Goal: Information Seeking & Learning: Check status

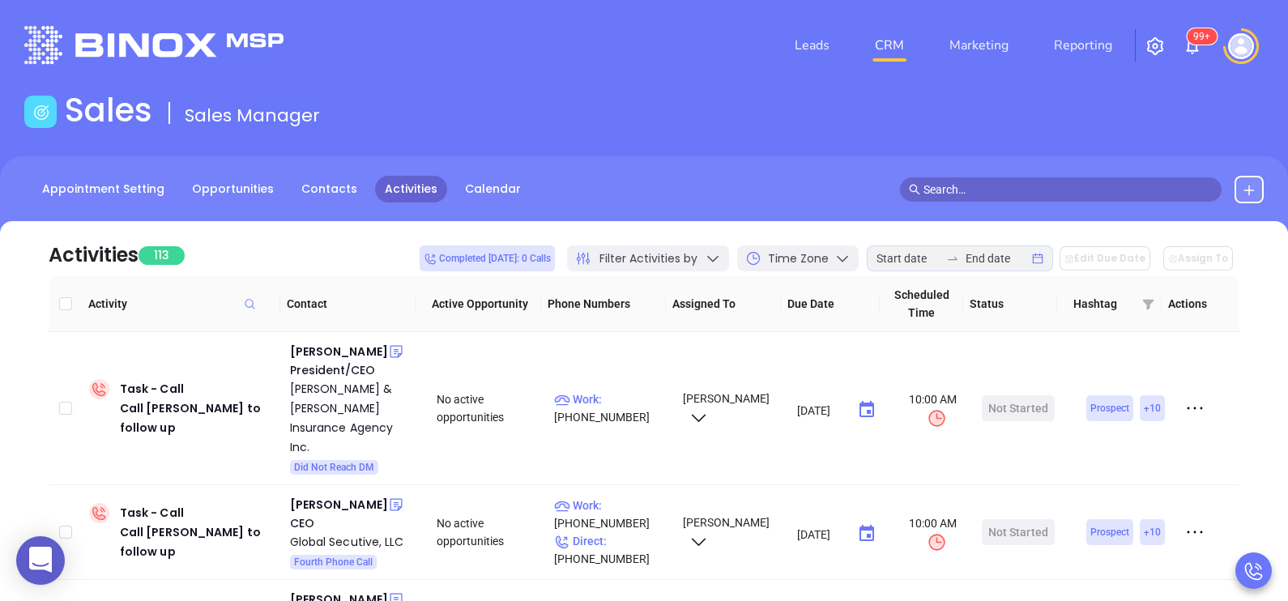
click at [723, 38] on div "Leads CRM Marketing Reporting 99+" at bounding box center [854, 45] width 840 height 58
click at [925, 258] on input at bounding box center [908, 259] width 63 height 18
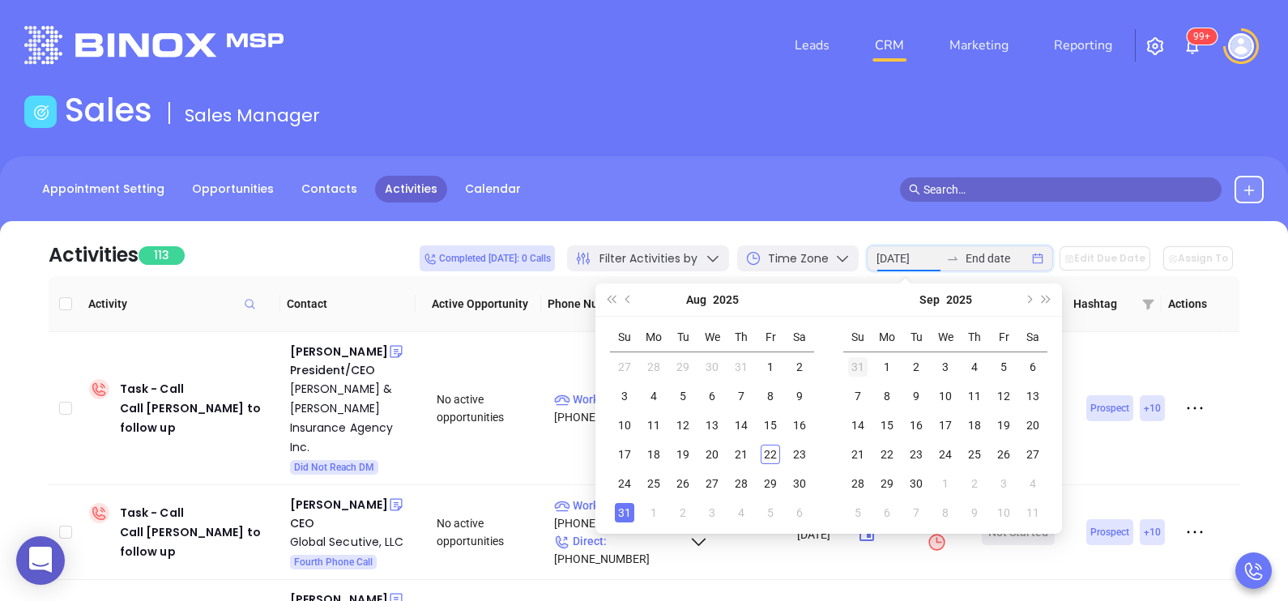
type input "2025-08-31"
type input "2025-08-01"
click at [767, 368] on div "1" at bounding box center [770, 366] width 19 height 19
type input "[DATE]"
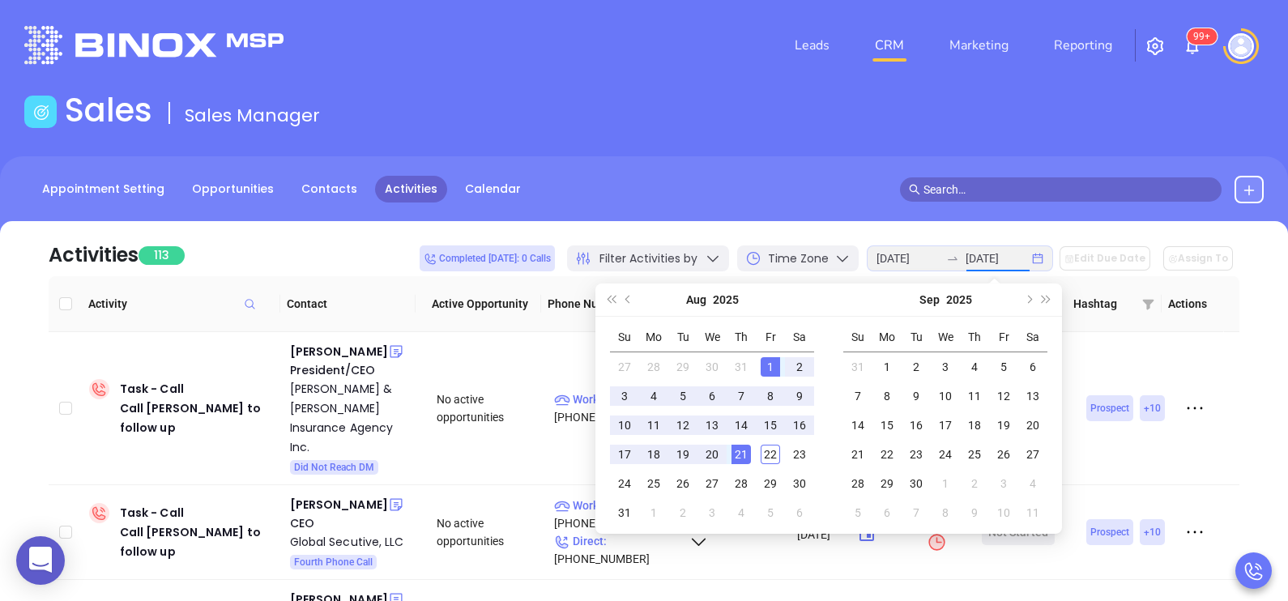
click at [735, 452] on div "21" at bounding box center [741, 454] width 19 height 19
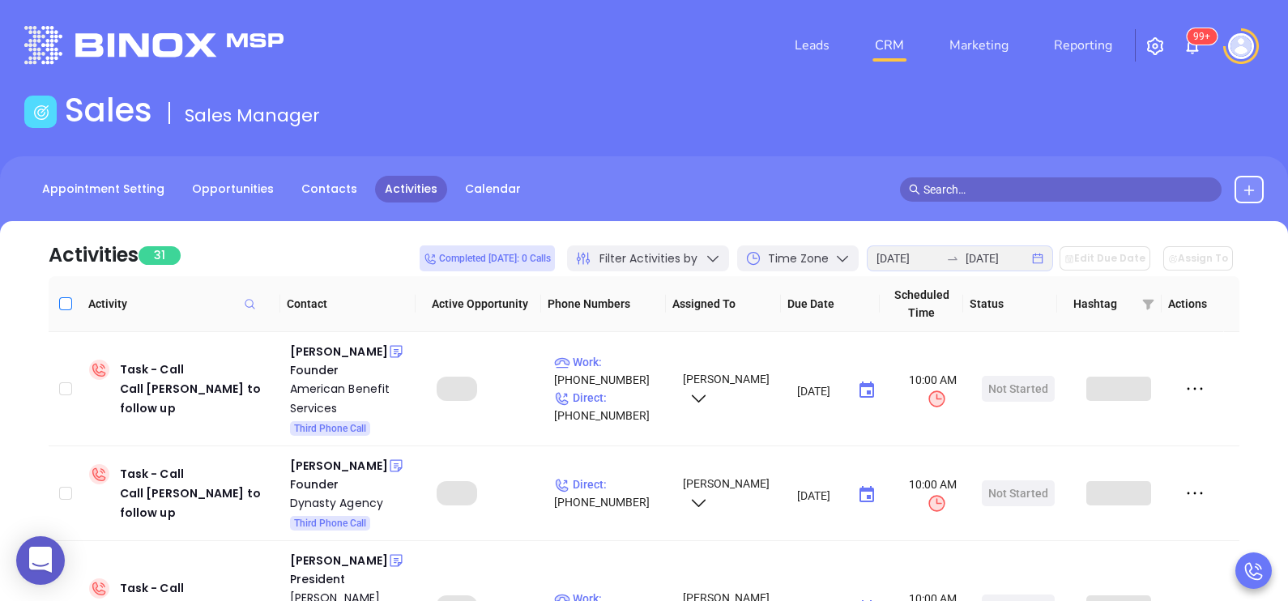
click at [69, 303] on input "Select all" at bounding box center [65, 303] width 13 height 13
checkbox input "true"
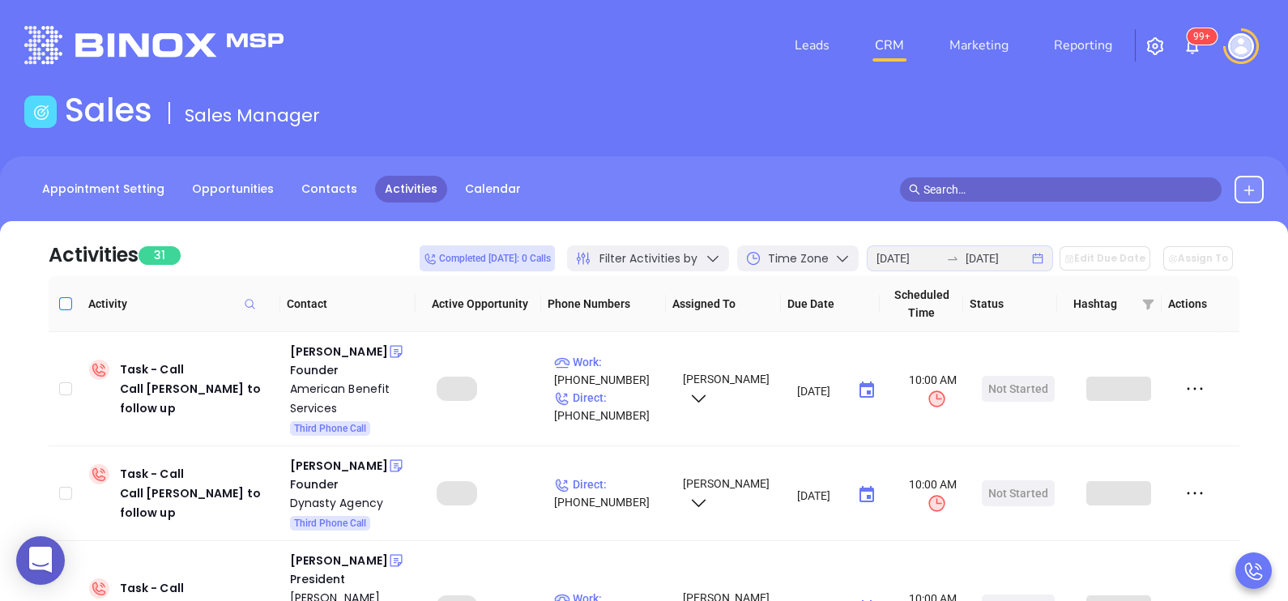
checkbox input "true"
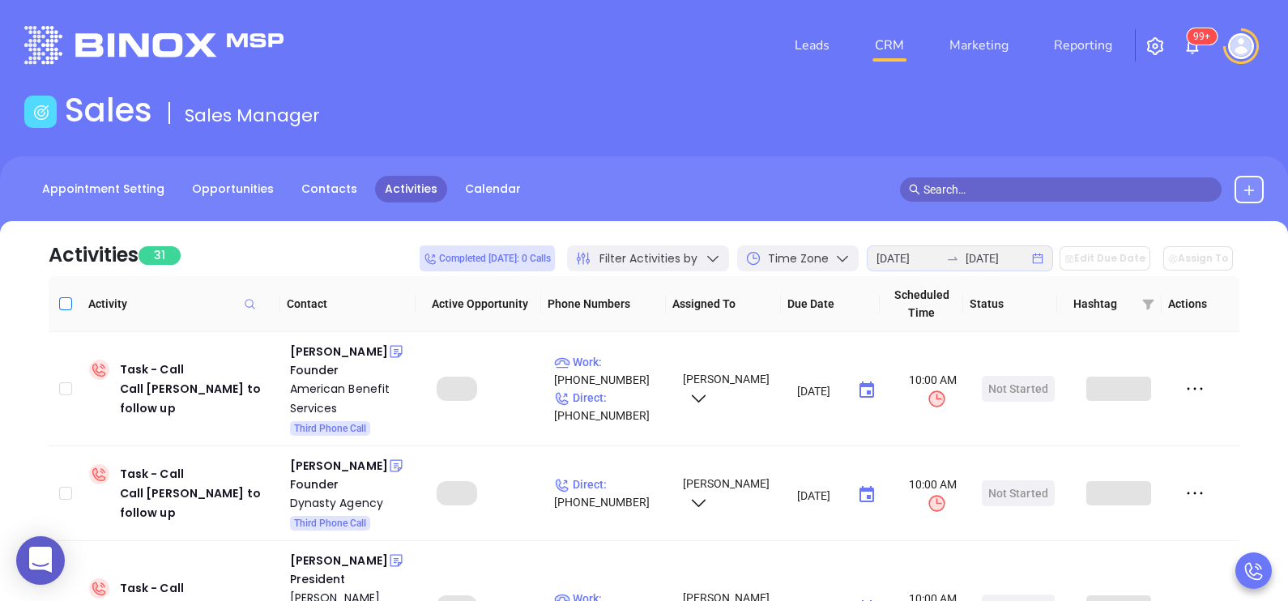
checkbox input "true"
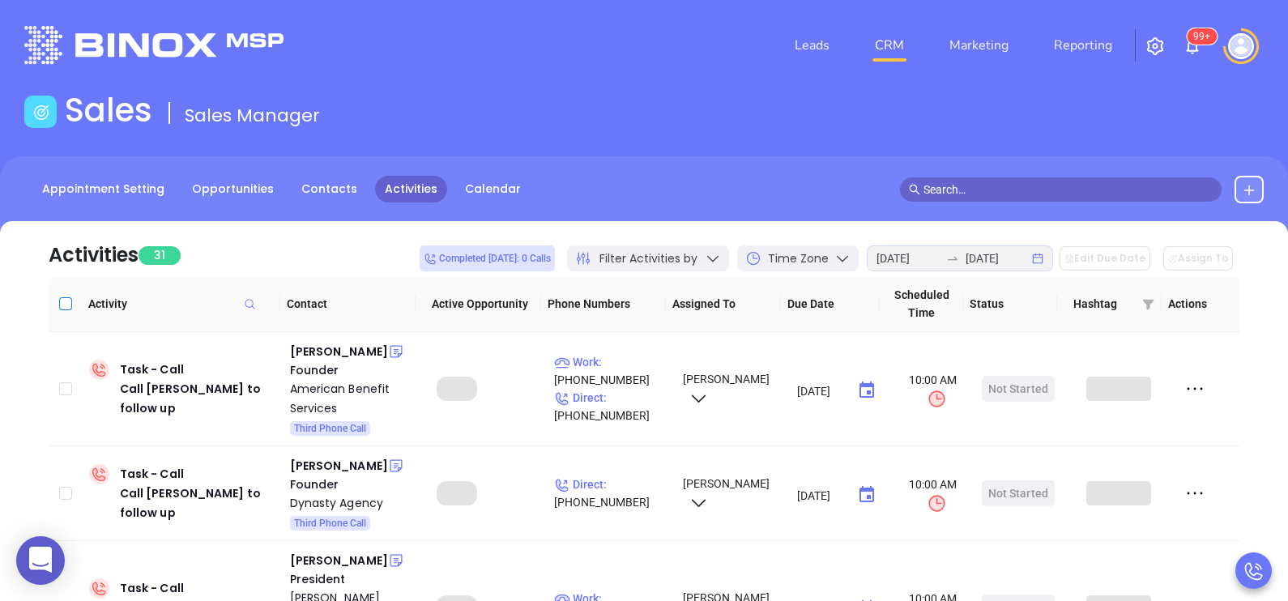
checkbox input "true"
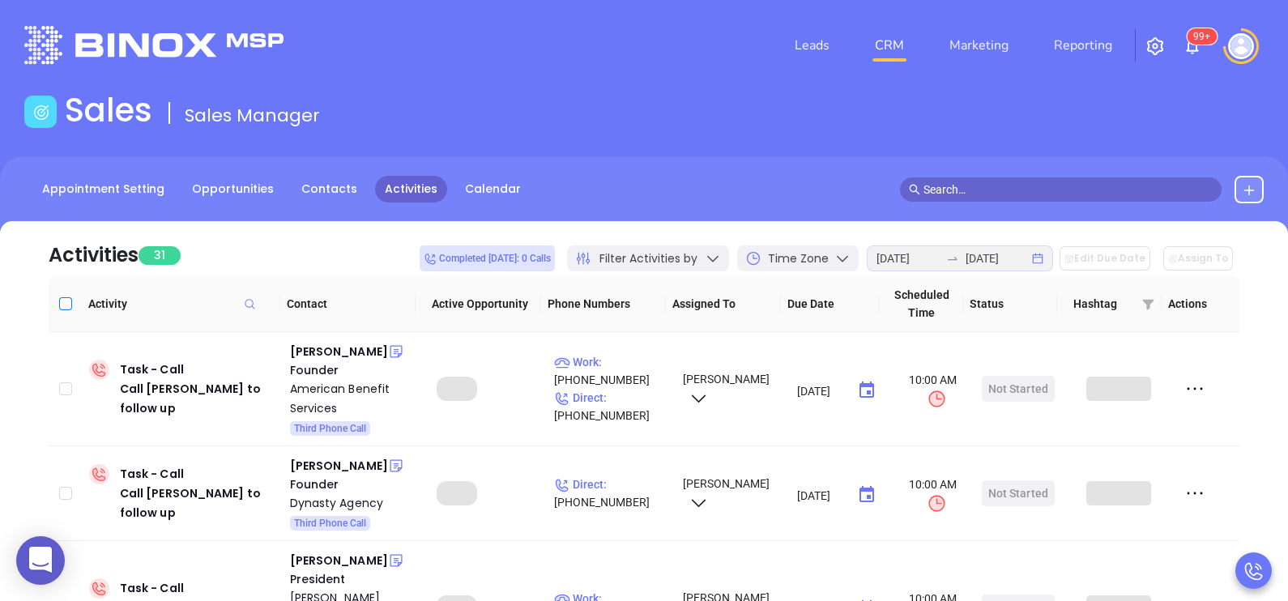
checkbox input "true"
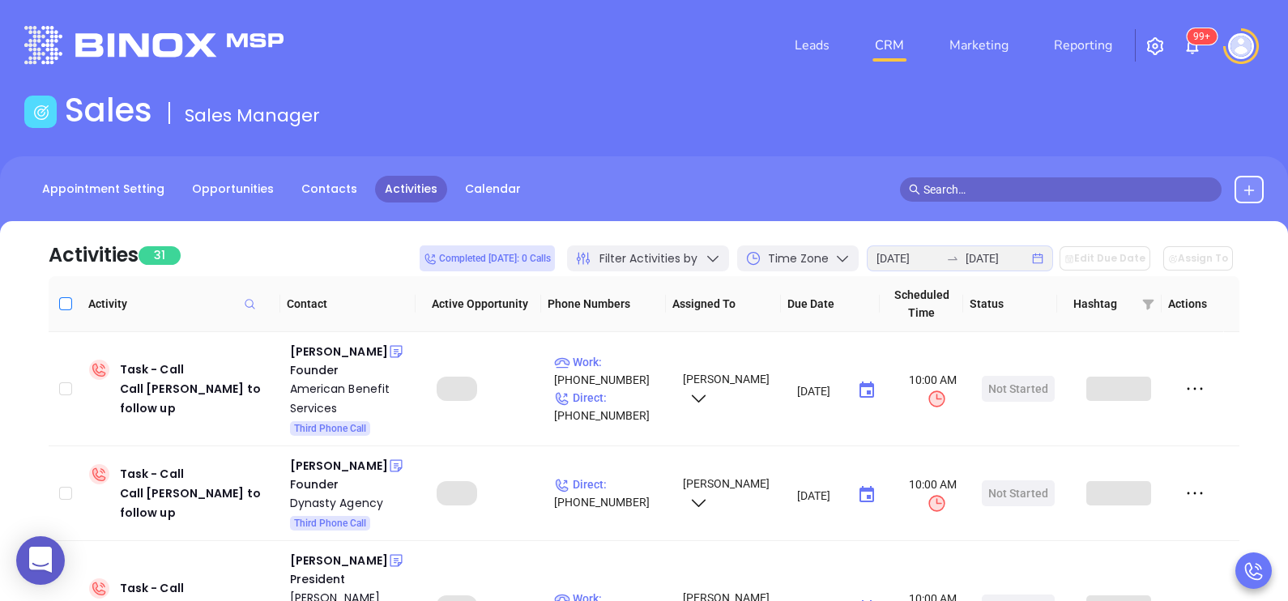
checkbox input "true"
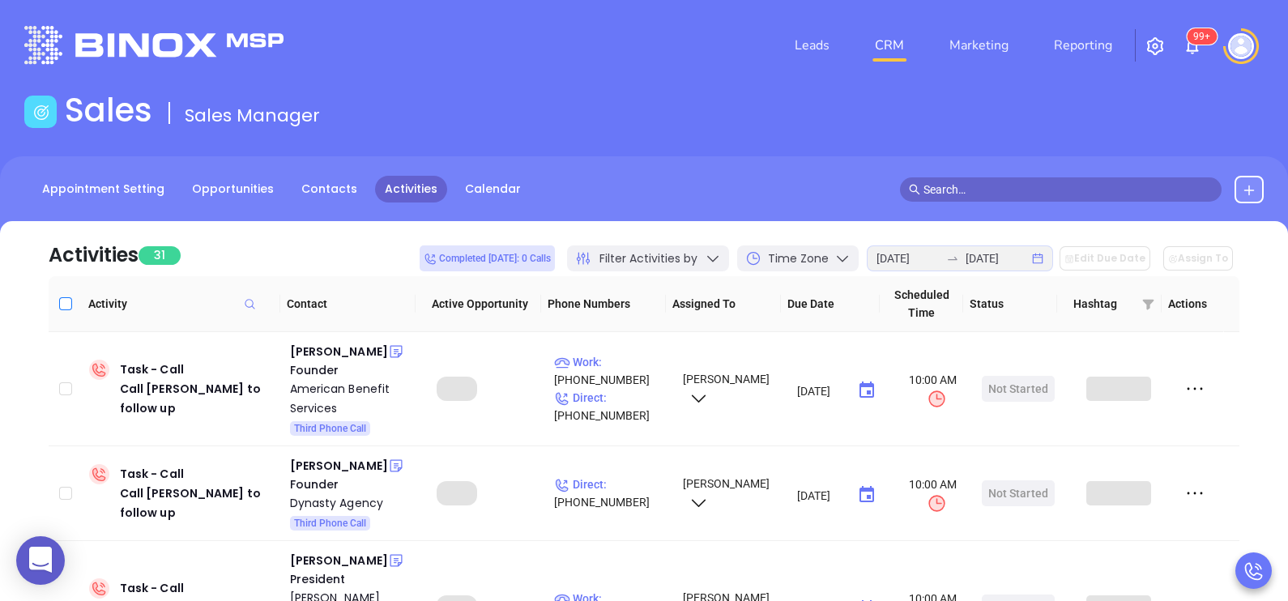
checkbox input "true"
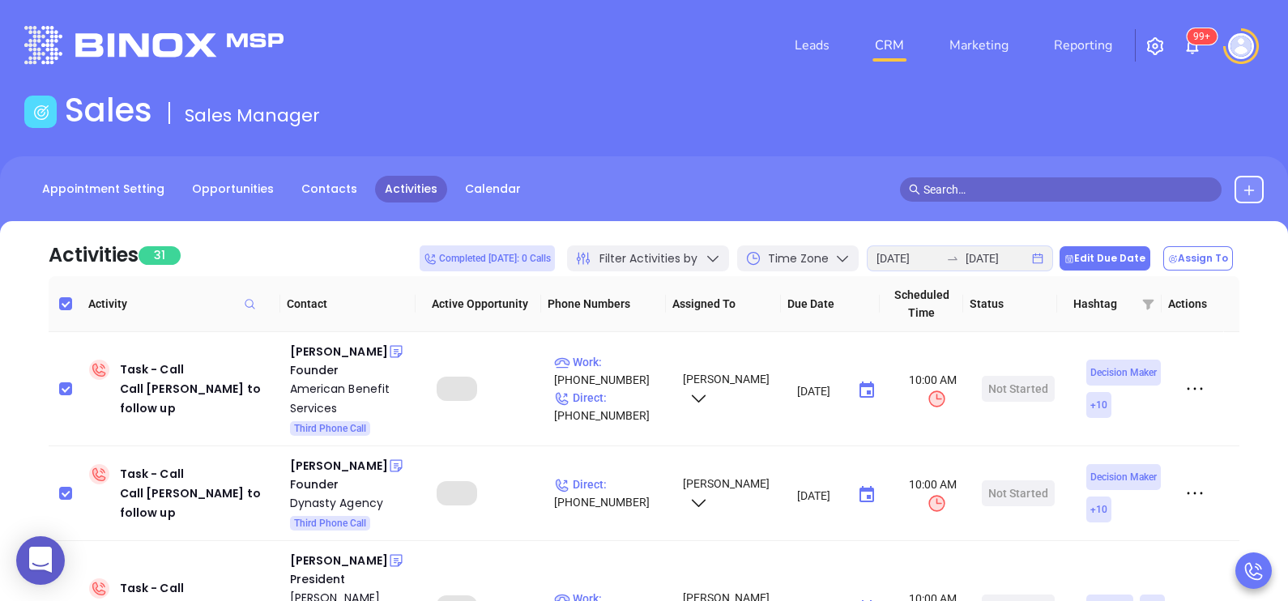
click at [1109, 249] on button "Edit Due Date" at bounding box center [1105, 258] width 91 height 24
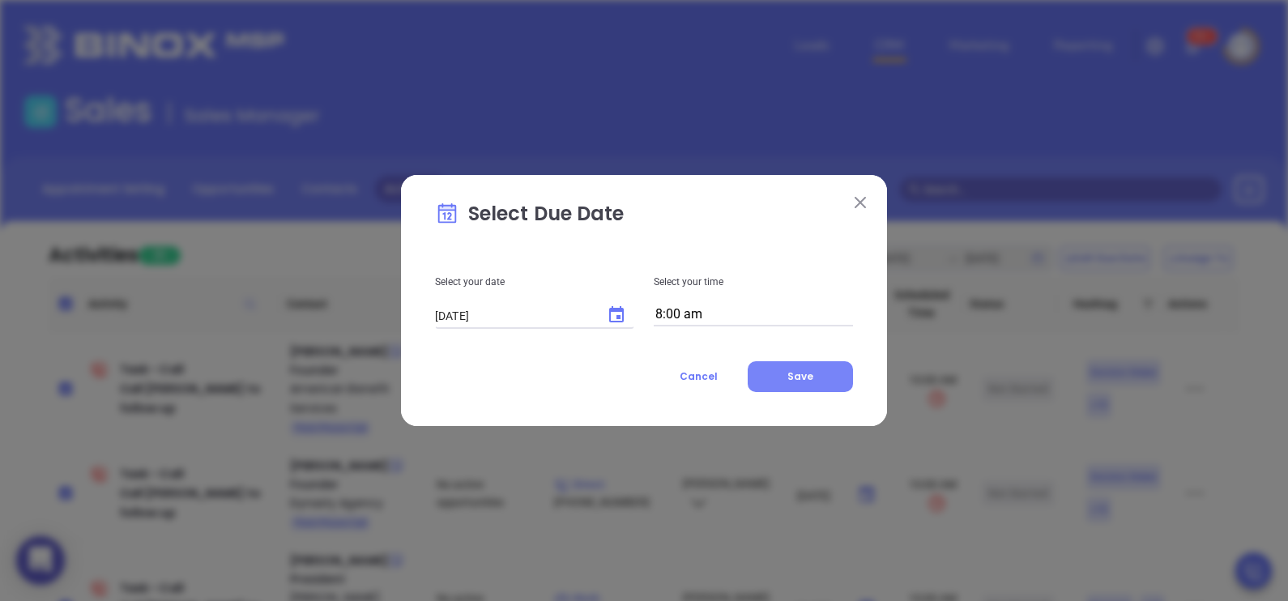
click at [786, 366] on button "Save" at bounding box center [800, 376] width 105 height 31
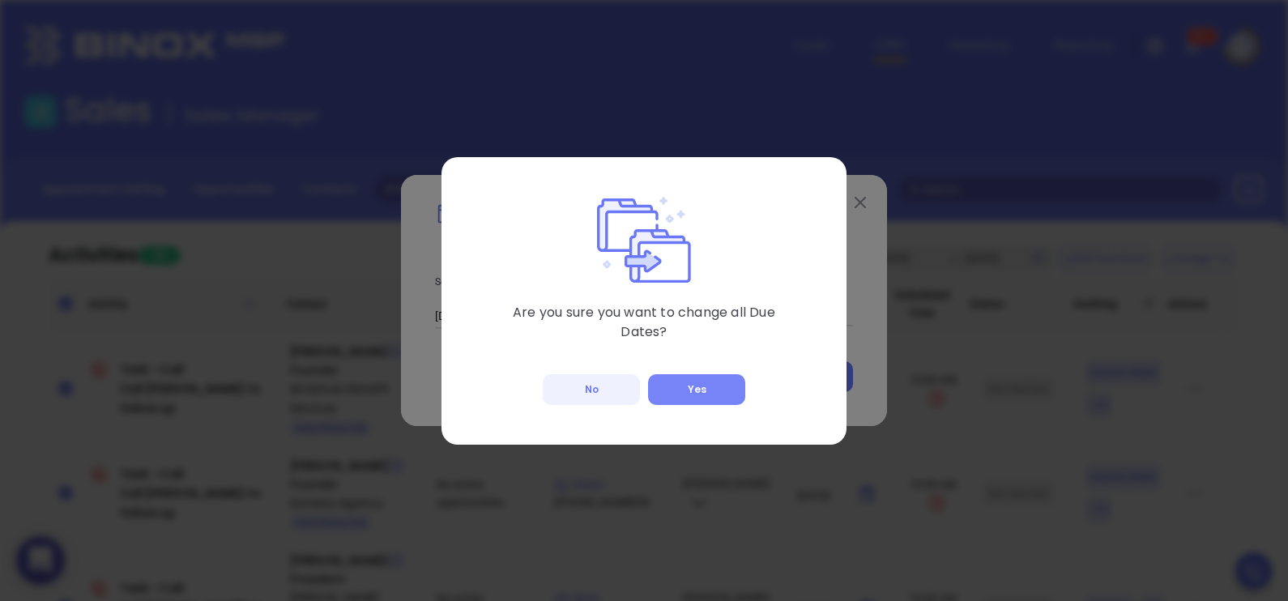
click at [709, 381] on button "Yes" at bounding box center [696, 389] width 97 height 31
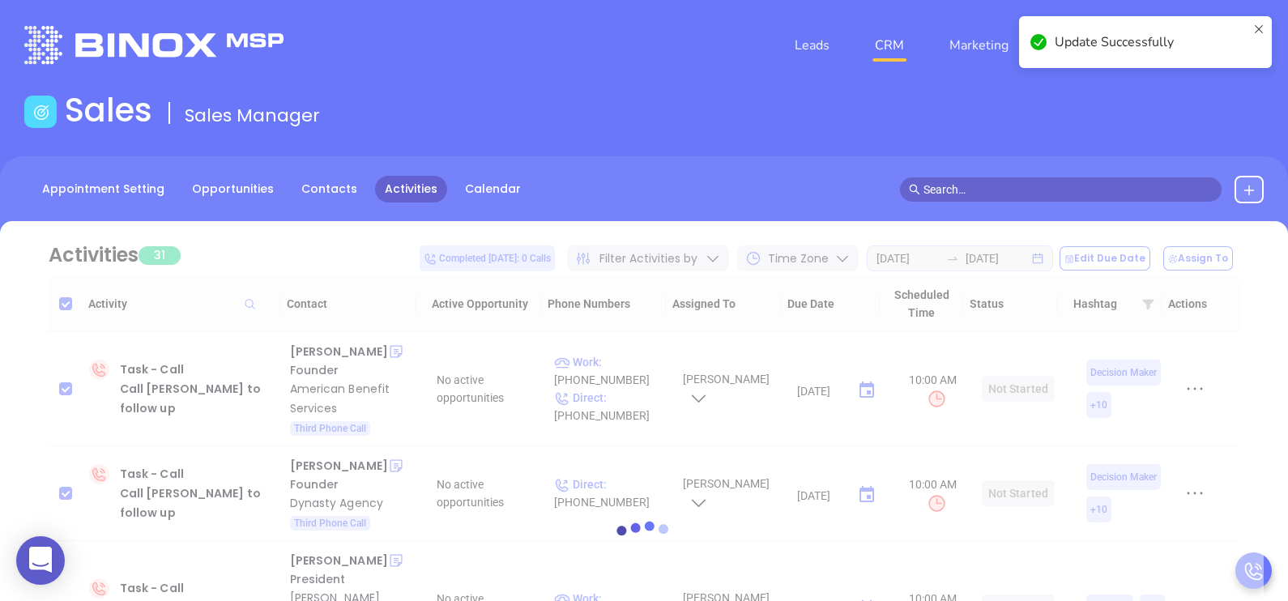
checkbox input "false"
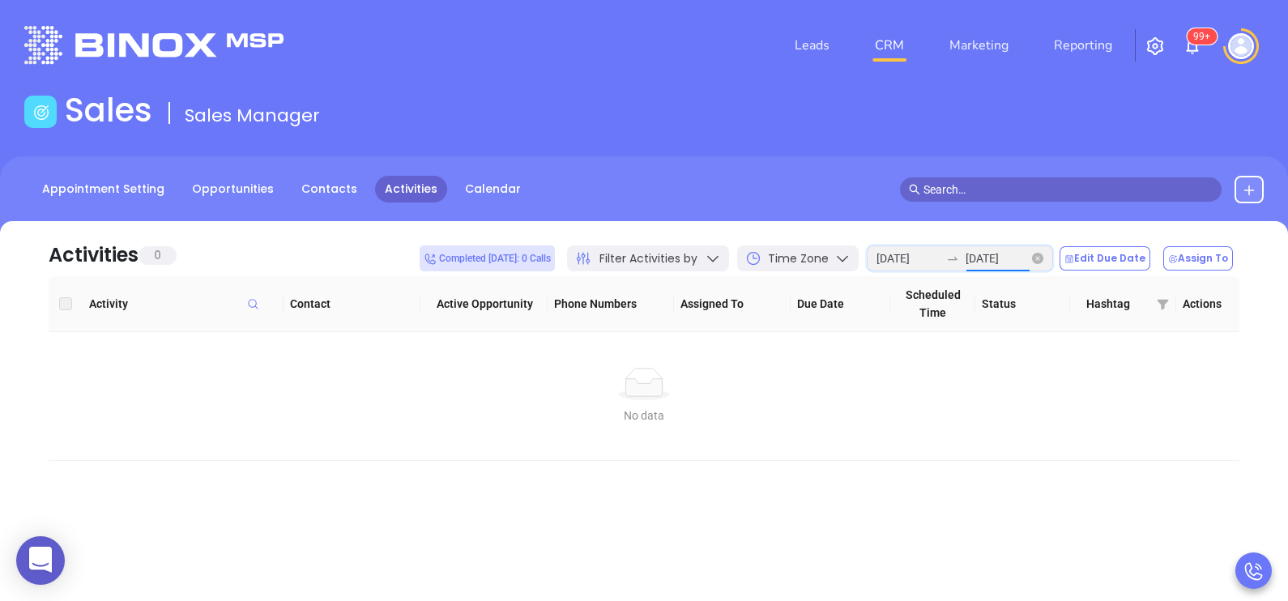
click at [983, 258] on input "[DATE]" at bounding box center [997, 259] width 63 height 18
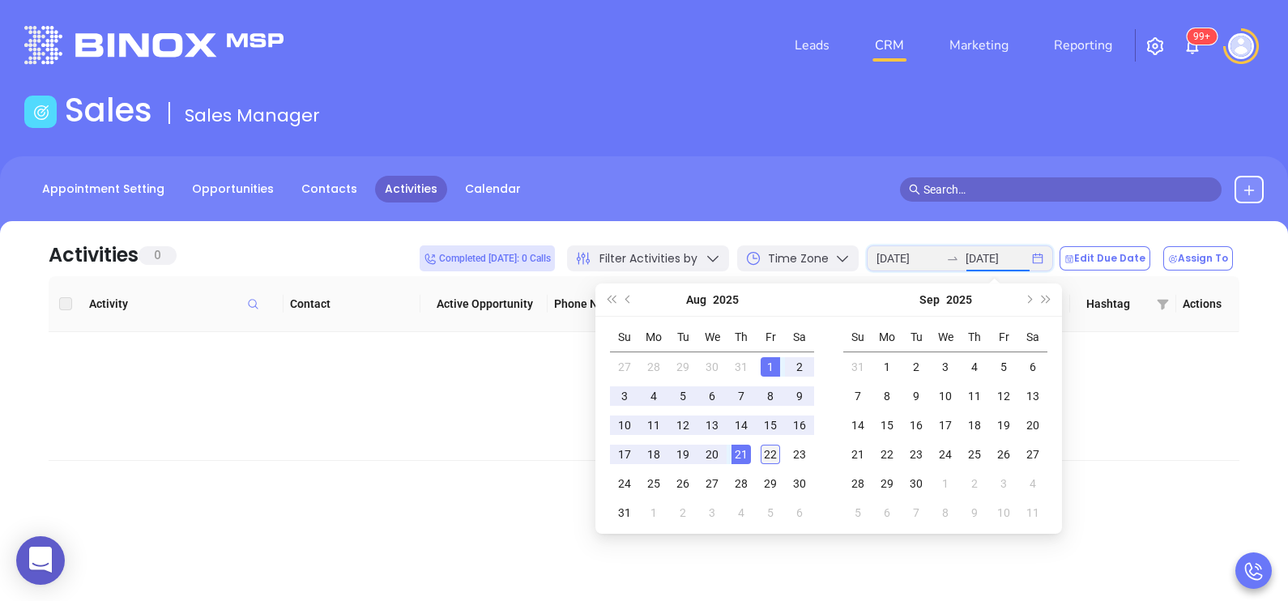
type input "[DATE]"
click at [764, 450] on div "22" at bounding box center [770, 454] width 19 height 19
type input "[DATE]"
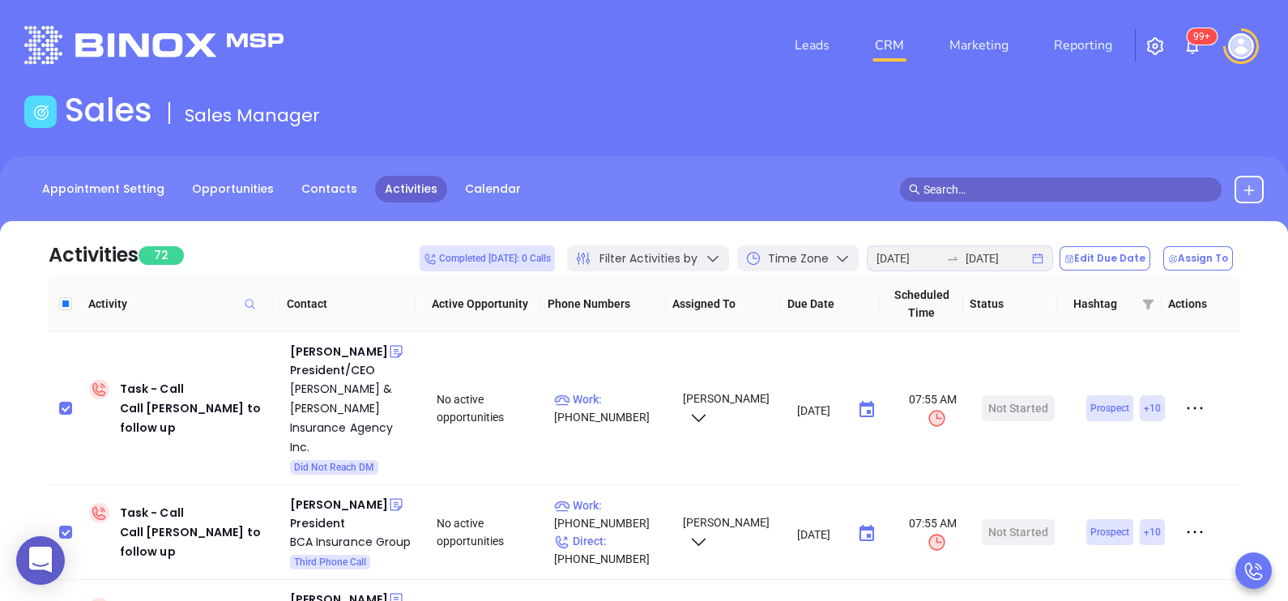
drag, startPoint x: 764, startPoint y: 450, endPoint x: 761, endPoint y: 199, distance: 250.4
click at [761, 199] on div "Appointment Setting Opportunities Contacts Activities Calendar" at bounding box center [644, 190] width 1288 height 28
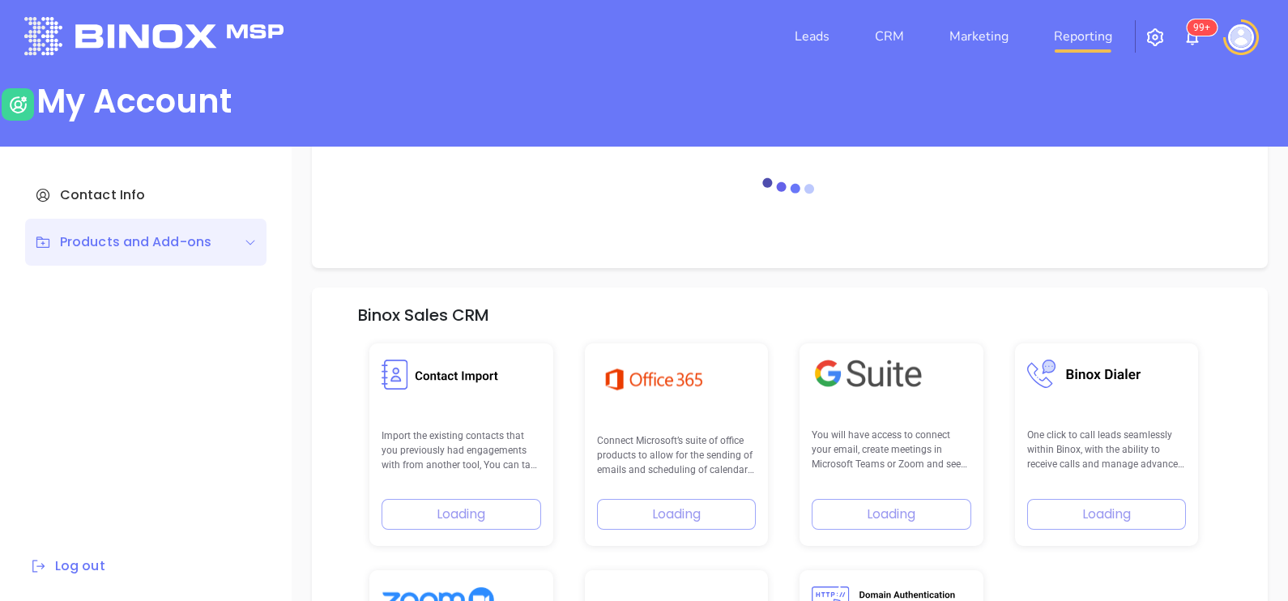
scroll to position [230, 0]
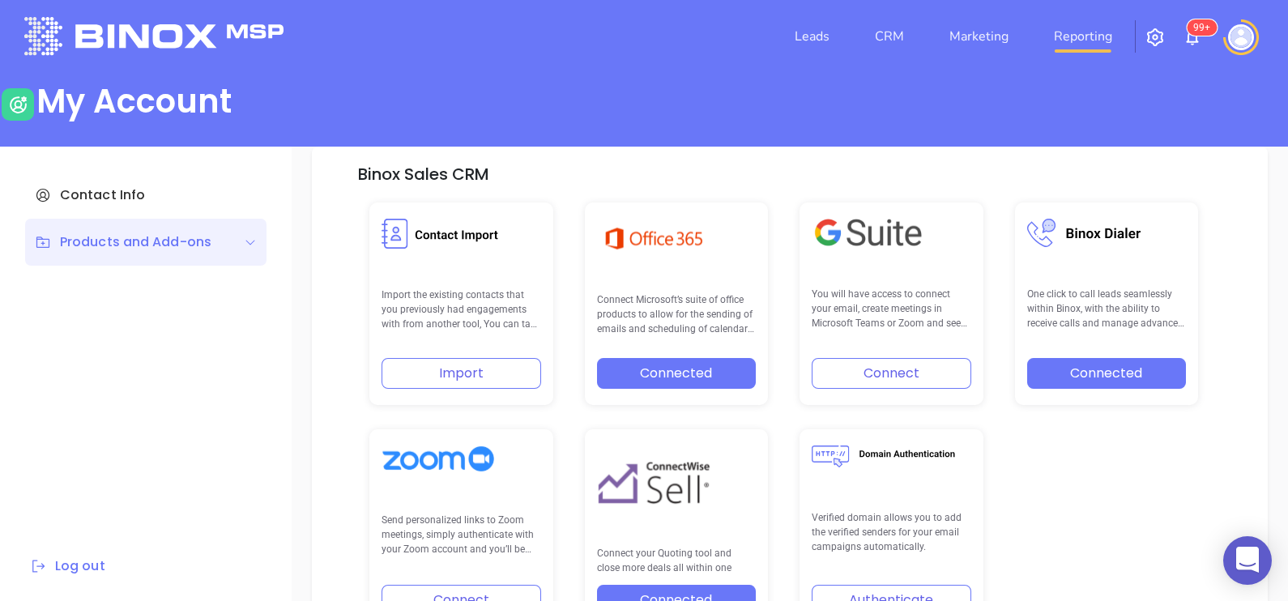
click at [1067, 36] on link "Reporting" at bounding box center [1083, 36] width 71 height 32
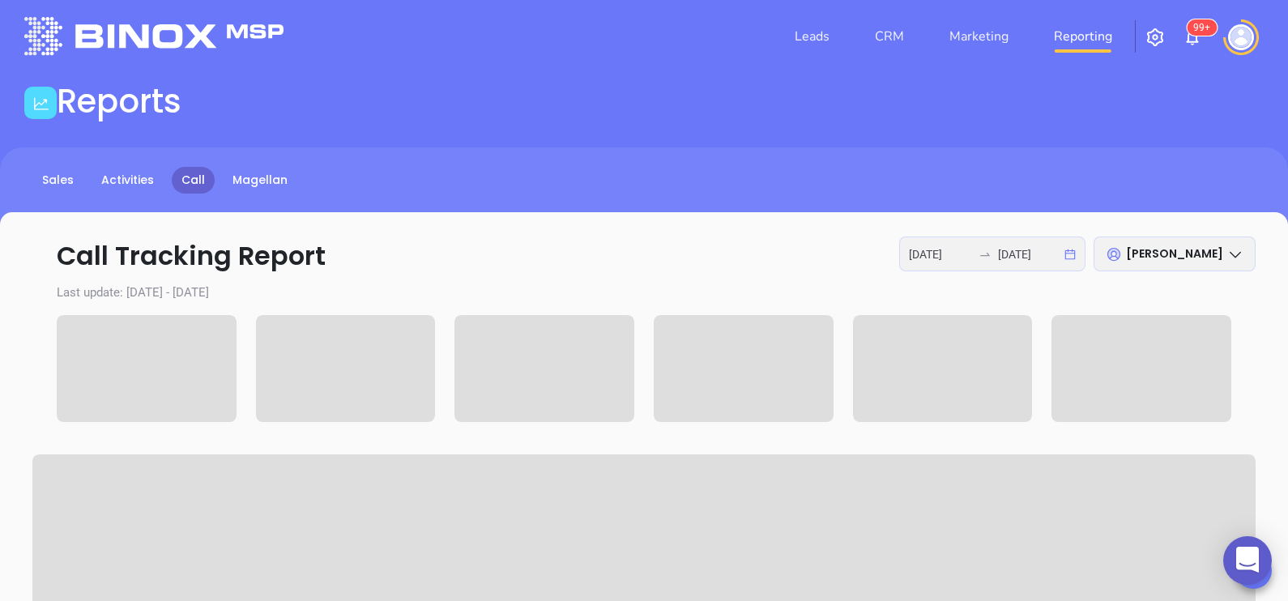
type input "[DATE]"
click at [981, 254] on icon "swap-right" at bounding box center [985, 254] width 13 height 13
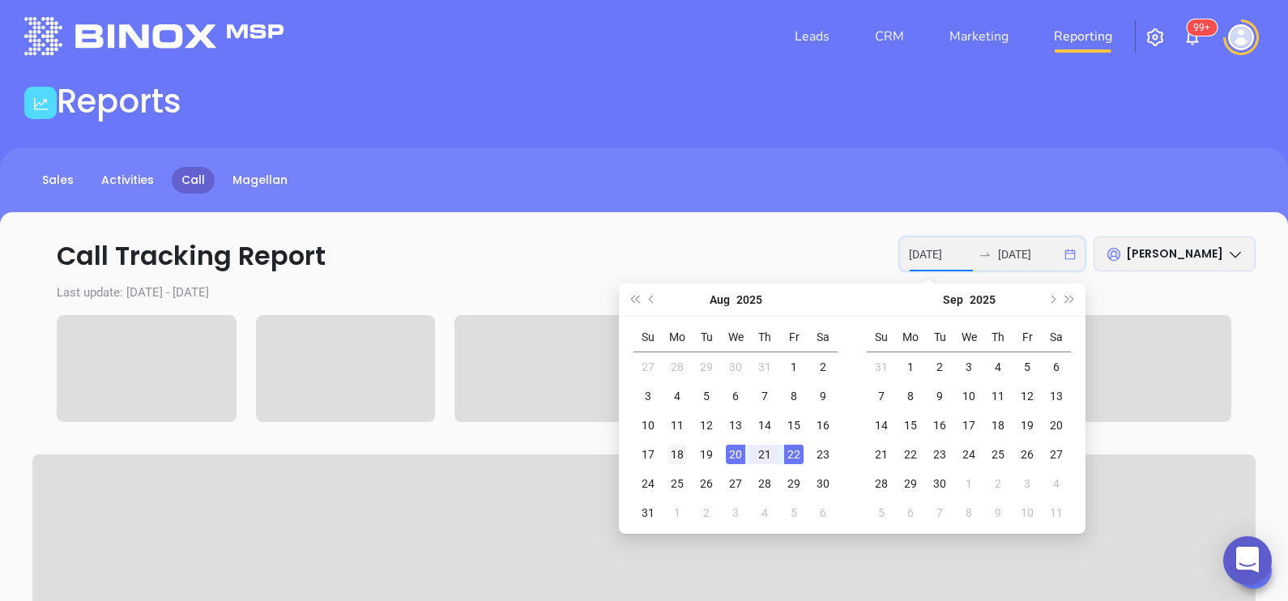
type input "[DATE]"
click at [678, 453] on div "18" at bounding box center [677, 454] width 19 height 19
type input "[DATE]"
click at [759, 455] on div "21" at bounding box center [764, 454] width 19 height 19
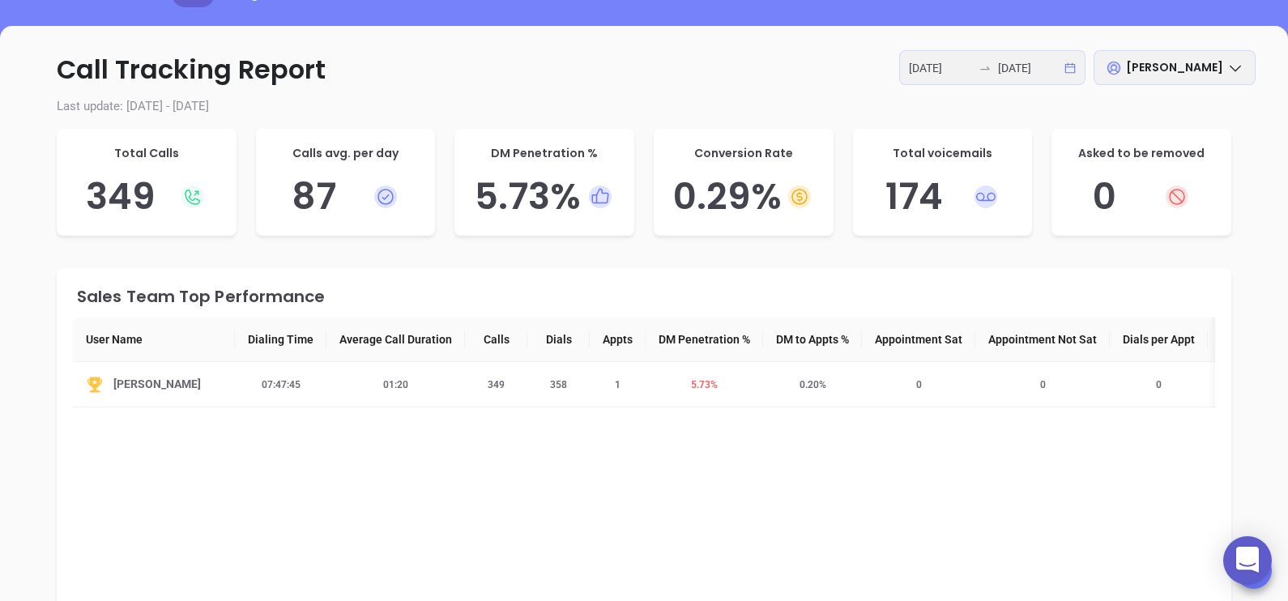
scroll to position [212, 0]
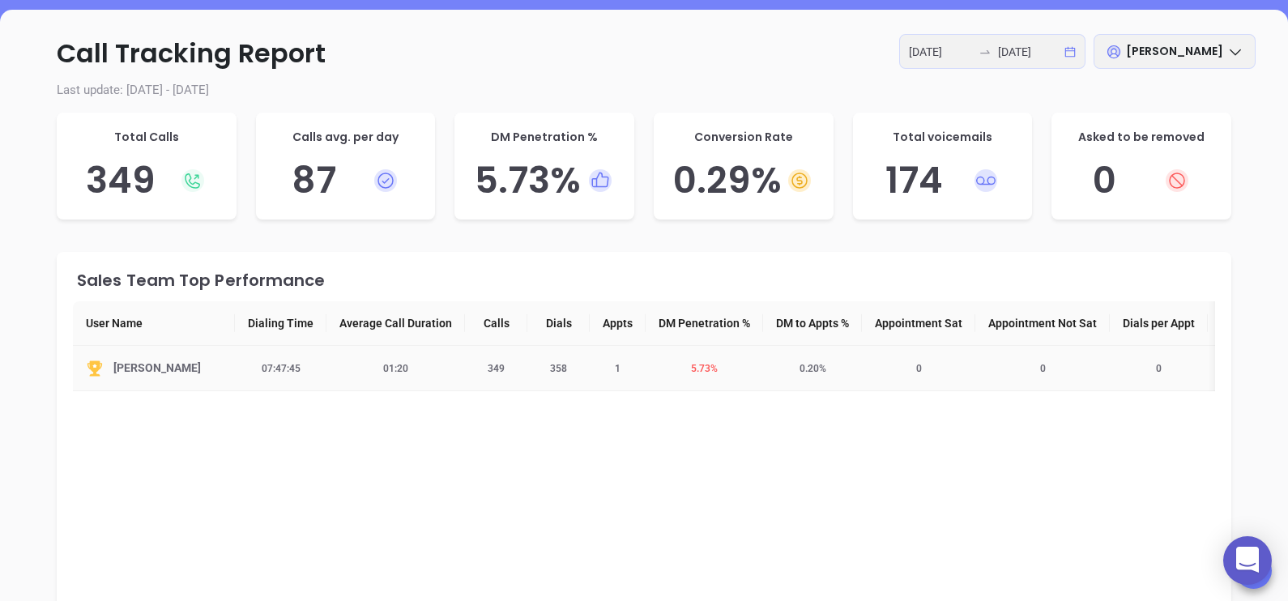
click at [705, 369] on span "5.73 %" at bounding box center [705, 368] width 46 height 11
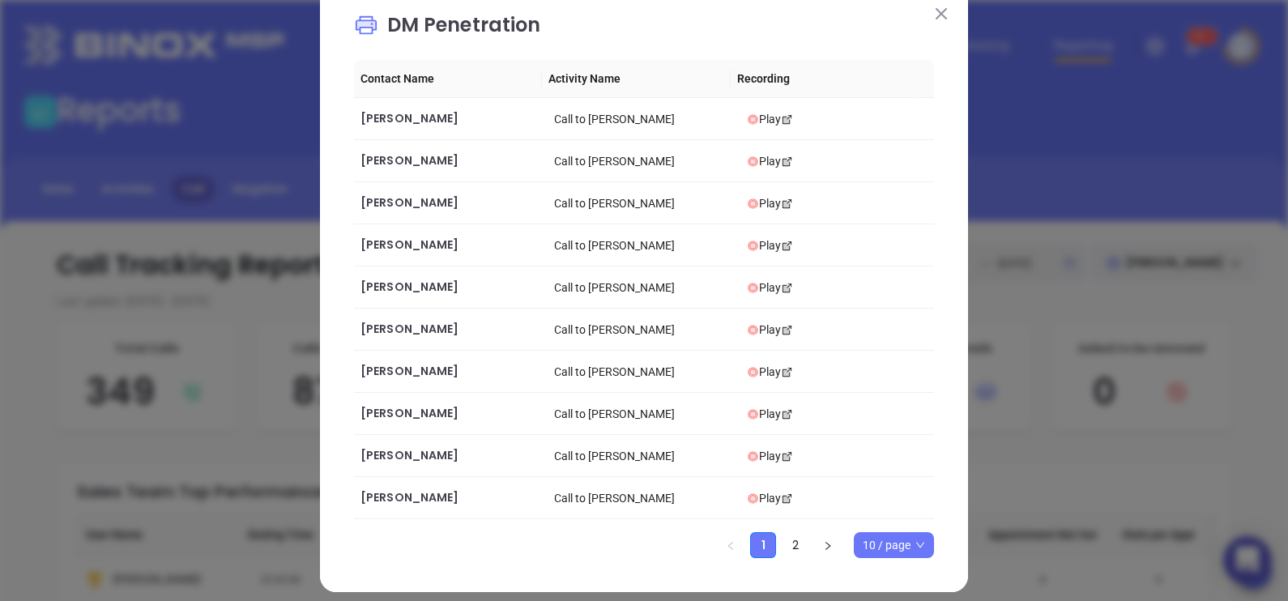
scroll to position [40, 0]
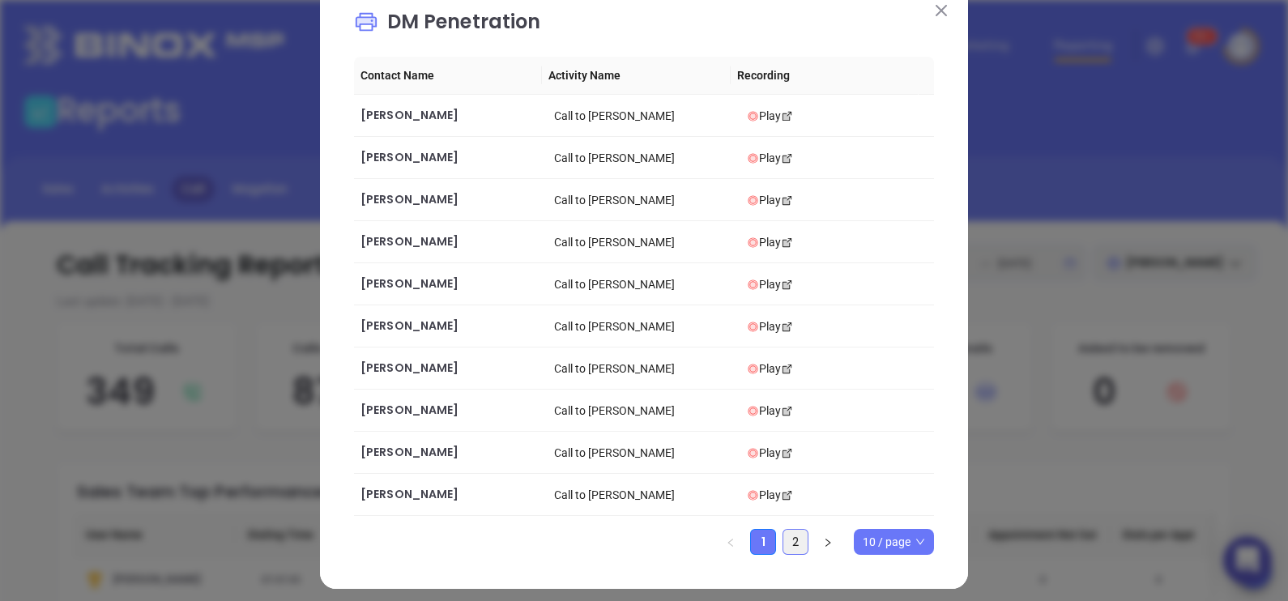
click at [789, 542] on link "2" at bounding box center [796, 542] width 24 height 24
click at [936, 7] on img at bounding box center [941, 10] width 11 height 11
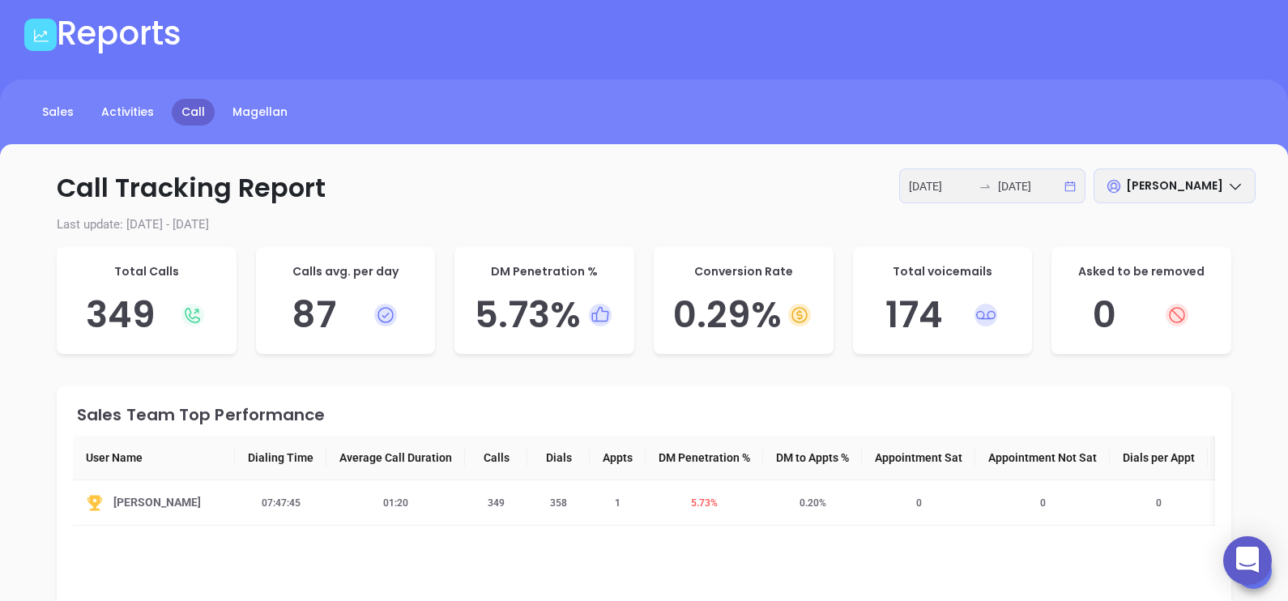
scroll to position [80, 0]
